Goal: Task Accomplishment & Management: Complete application form

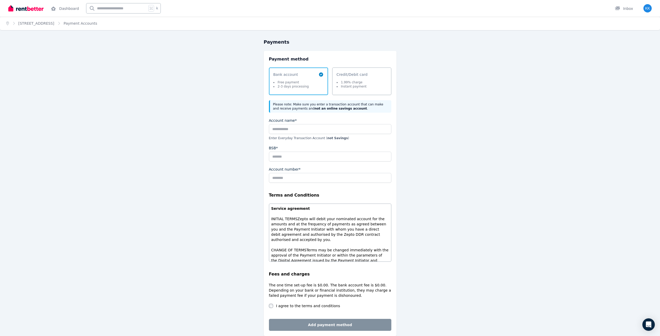
scroll to position [382, 0]
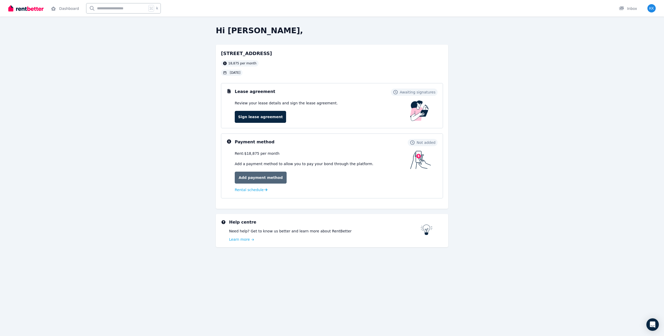
click at [264, 181] on link "Add payment method" at bounding box center [261, 177] width 52 height 12
click at [252, 120] on link "Sign lease agreement" at bounding box center [260, 117] width 51 height 12
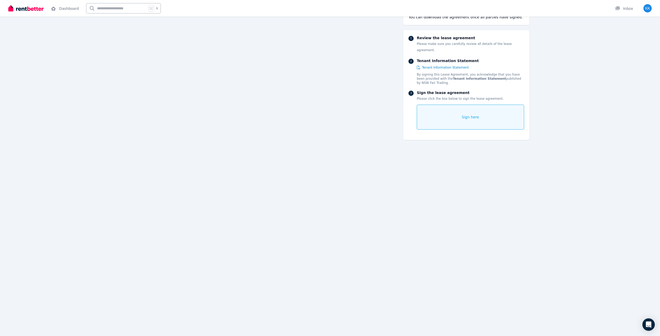
scroll to position [804, 0]
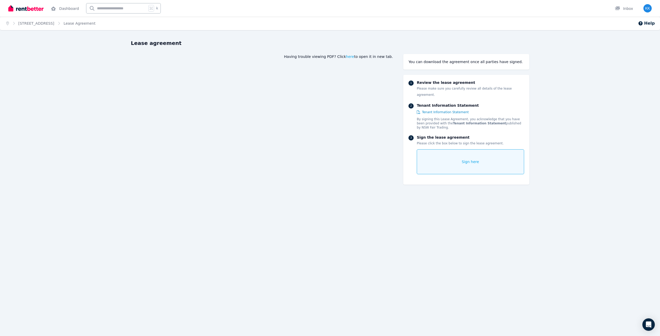
click at [354, 55] on span "here" at bounding box center [350, 55] width 8 height 5
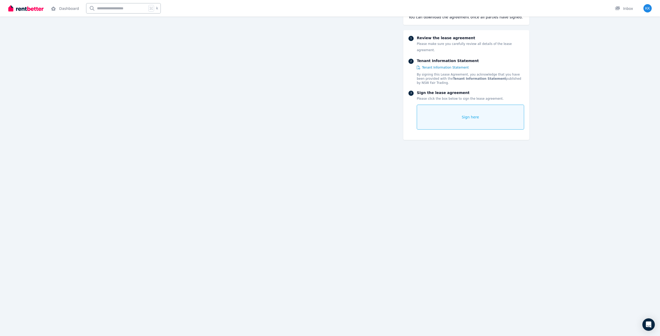
scroll to position [6051, 0]
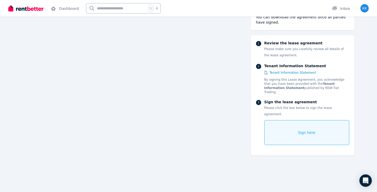
scroll to position [62, 0]
